Goal: Task Accomplishment & Management: Manage account settings

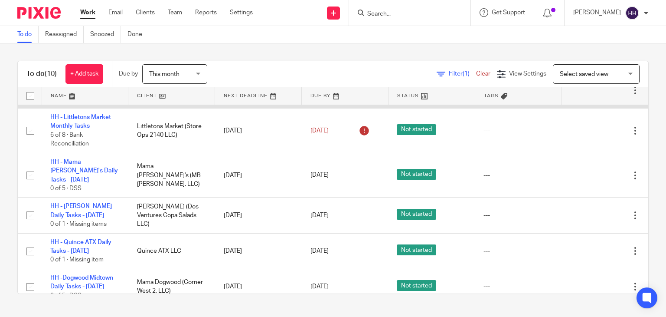
scroll to position [87, 0]
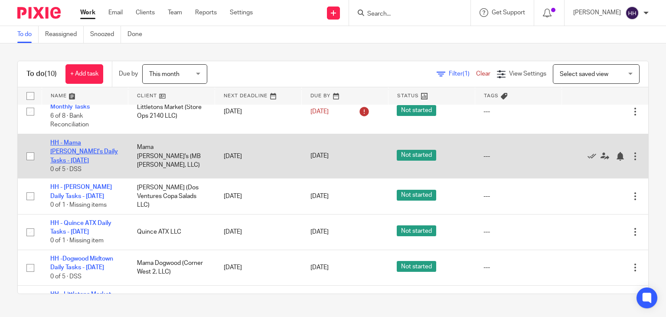
click at [68, 152] on link "HH - Mama [PERSON_NAME]'s Daily Tasks - [DATE]" at bounding box center [84, 152] width 68 height 24
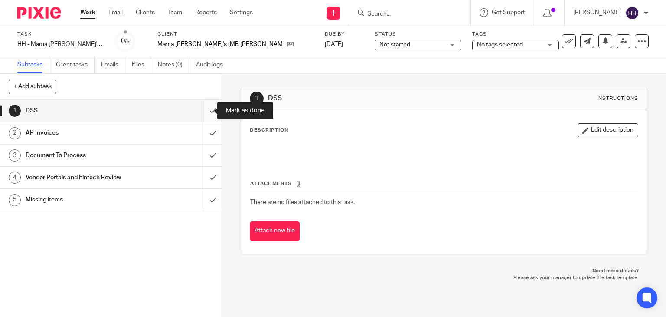
click at [203, 110] on input "submit" at bounding box center [111, 111] width 222 height 22
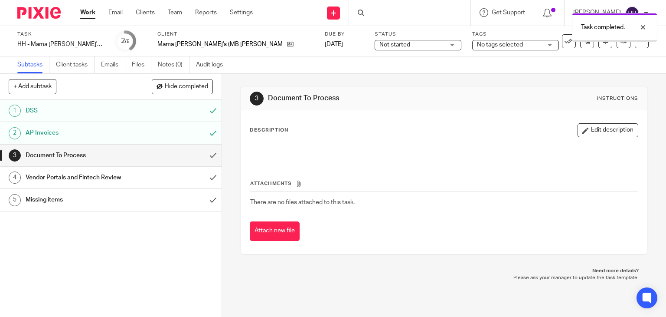
click at [204, 152] on input "submit" at bounding box center [111, 155] width 222 height 22
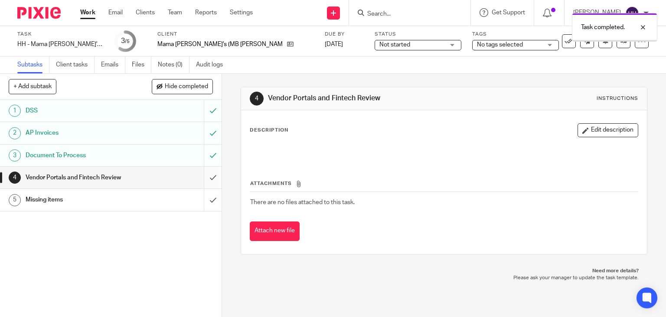
click at [206, 177] on input "submit" at bounding box center [111, 178] width 222 height 22
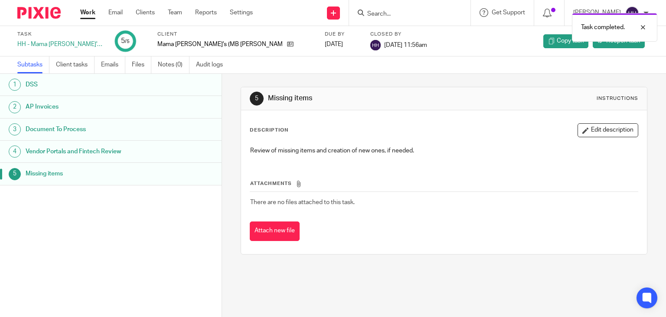
click at [85, 13] on link "Work" at bounding box center [87, 12] width 15 height 9
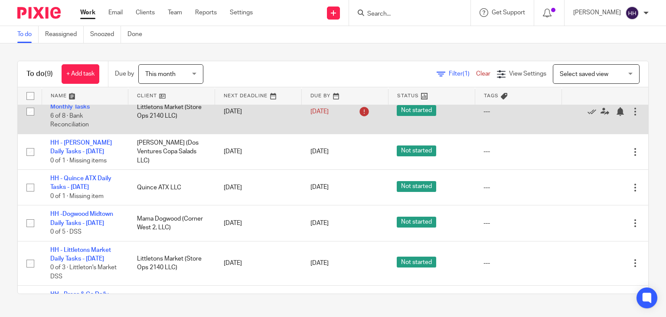
scroll to position [130, 0]
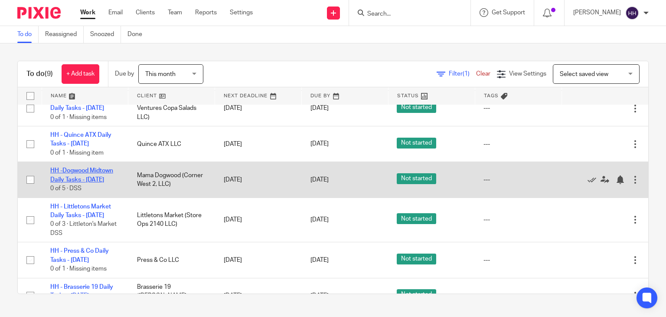
click at [71, 182] on link "HH -Dogwood Midtown Daily Tasks - [DATE]" at bounding box center [81, 174] width 63 height 15
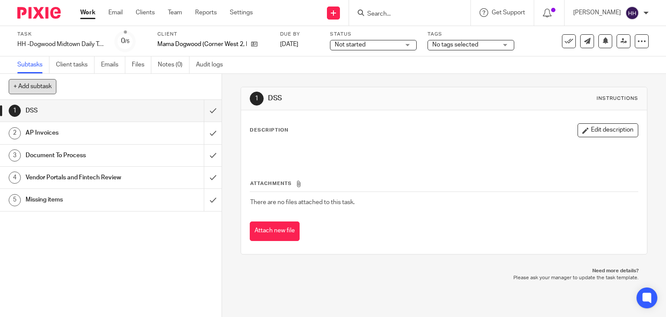
click at [43, 87] on button "+ Add subtask" at bounding box center [33, 86] width 48 height 15
click at [199, 84] on div "+ Add subtask Cancel + Add" at bounding box center [111, 87] width 222 height 26
click at [167, 220] on div "1 DSS 2 AP Invoices 3 Document To Process 4 Vendor Portals and Fintech Review 5…" at bounding box center [111, 208] width 222 height 217
click at [57, 78] on div "+ Add subtask Cancel + Add" at bounding box center [111, 87] width 222 height 26
click at [27, 63] on link "Subtasks" at bounding box center [33, 64] width 32 height 17
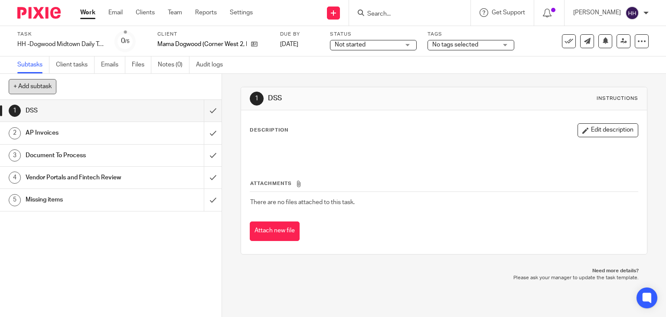
click at [47, 86] on button "+ Add subtask" at bounding box center [33, 86] width 48 height 15
click at [75, 85] on div "+ Add subtask Cancel + Add" at bounding box center [111, 87] width 222 height 26
click at [57, 88] on div "+ Add subtask Cancel + Add" at bounding box center [111, 87] width 222 height 26
click at [97, 89] on div "+ Add subtask Cancel + Add" at bounding box center [111, 87] width 222 height 26
click at [65, 89] on div "+ Add subtask Cancel + Add" at bounding box center [111, 87] width 222 height 26
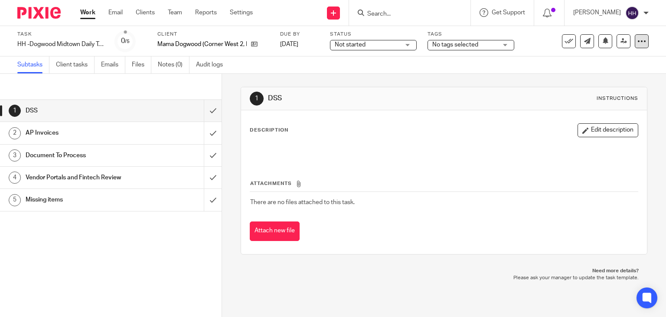
click at [642, 46] on div at bounding box center [642, 41] width 14 height 14
click at [619, 74] on link "Advanced task editor" at bounding box center [608, 76] width 57 height 6
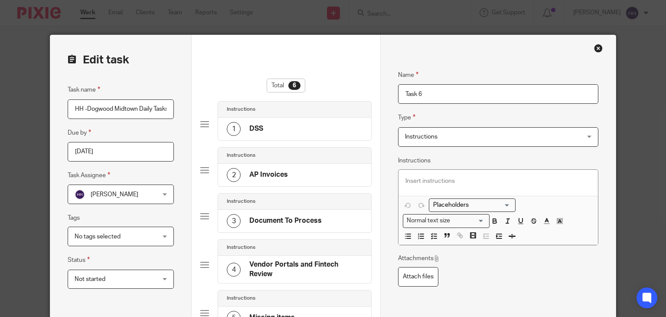
click at [442, 92] on input "Task 6" at bounding box center [498, 94] width 200 height 20
click at [434, 101] on input "Cadence Bank 3064 Reconciliation" at bounding box center [498, 94] width 200 height 20
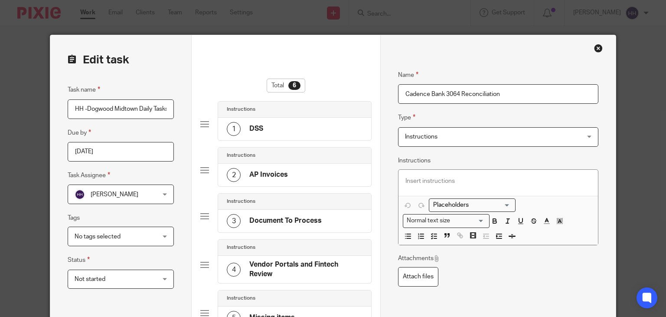
click at [434, 101] on input "Cadence Bank 3064 Reconciliation" at bounding box center [498, 94] width 200 height 20
paste input "Account"
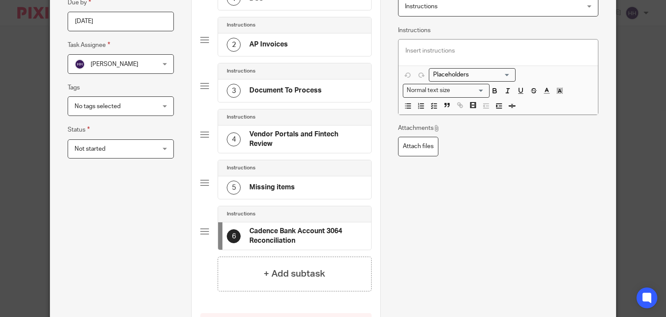
scroll to position [173, 0]
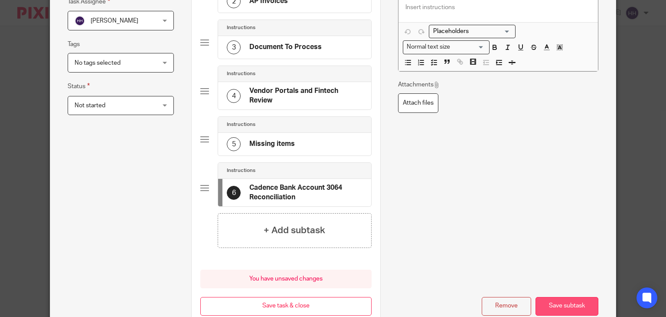
type input "Cadence Bank Account 3064 Reconciliation"
click at [549, 297] on button "Save subtask" at bounding box center [567, 306] width 63 height 19
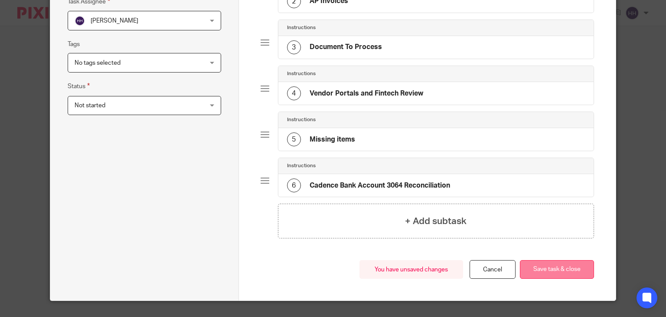
click at [564, 268] on button "Save task & close" at bounding box center [557, 269] width 74 height 19
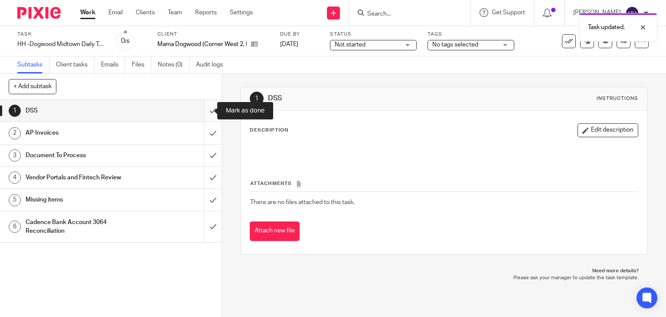
click at [205, 113] on input "submit" at bounding box center [111, 111] width 222 height 22
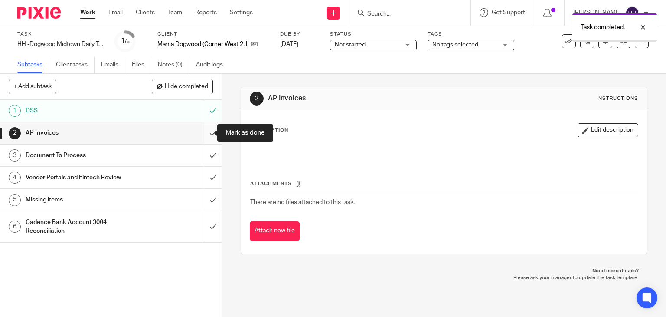
click at [199, 131] on input "submit" at bounding box center [111, 133] width 222 height 22
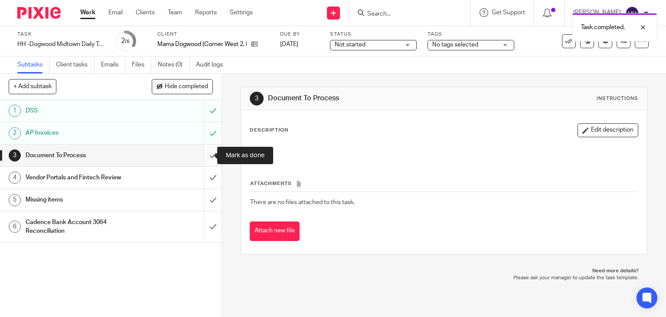
click at [206, 157] on input "submit" at bounding box center [111, 155] width 222 height 22
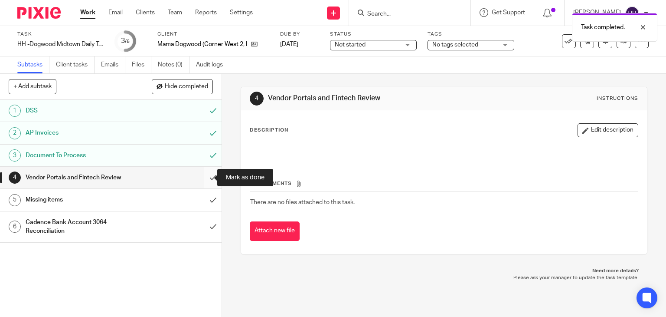
click at [206, 178] on input "submit" at bounding box center [111, 178] width 222 height 22
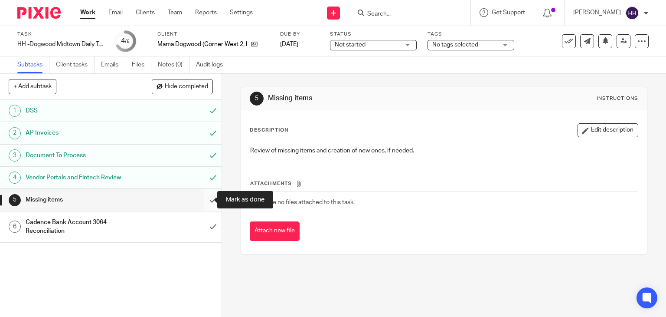
click at [199, 202] on input "submit" at bounding box center [111, 200] width 222 height 22
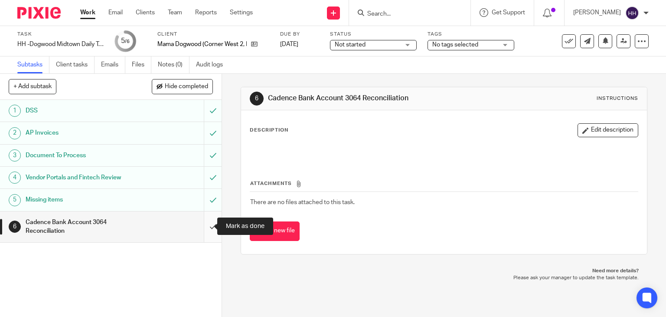
click at [201, 221] on input "submit" at bounding box center [111, 226] width 222 height 31
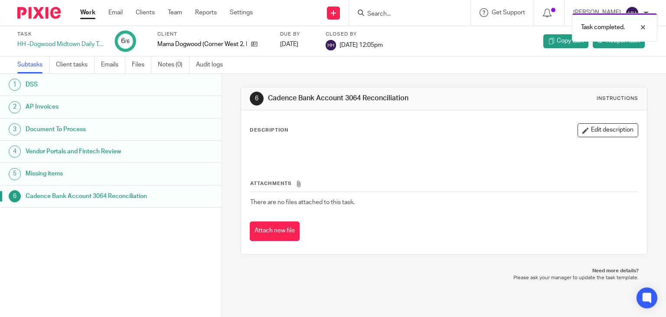
click at [85, 16] on link "Work" at bounding box center [87, 12] width 15 height 9
